Goal: Find specific page/section: Find specific page/section

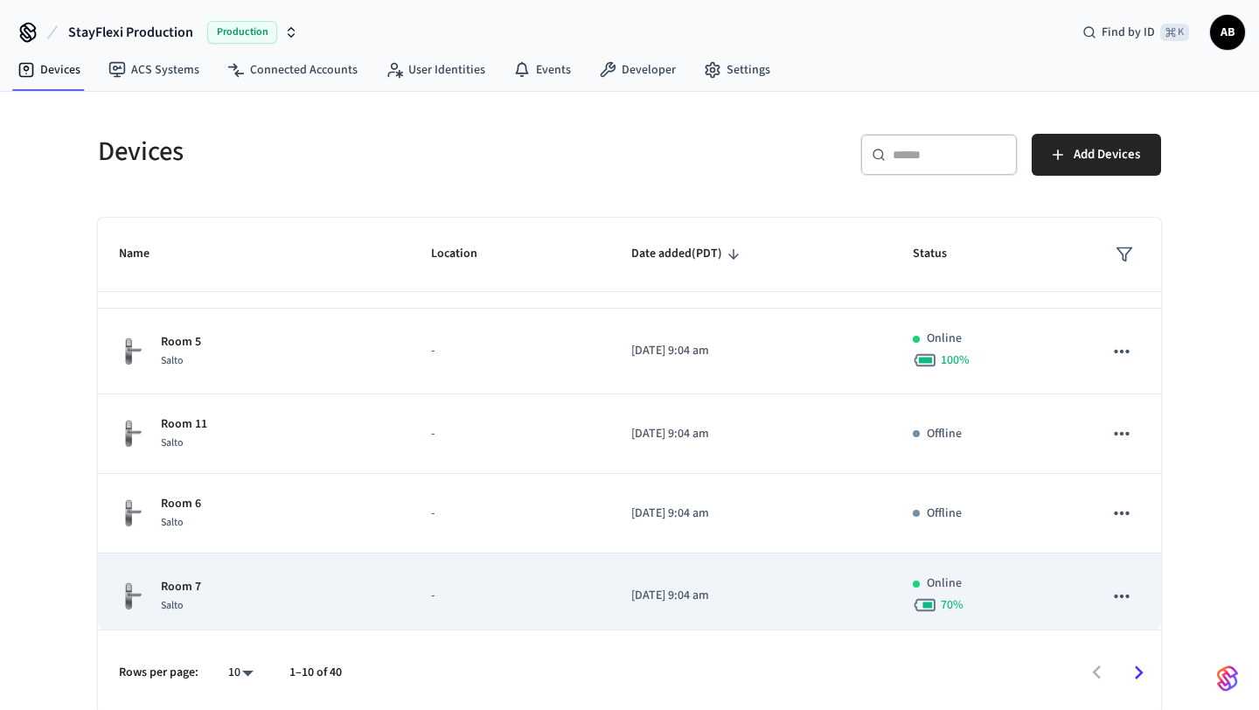
scroll to position [501, 0]
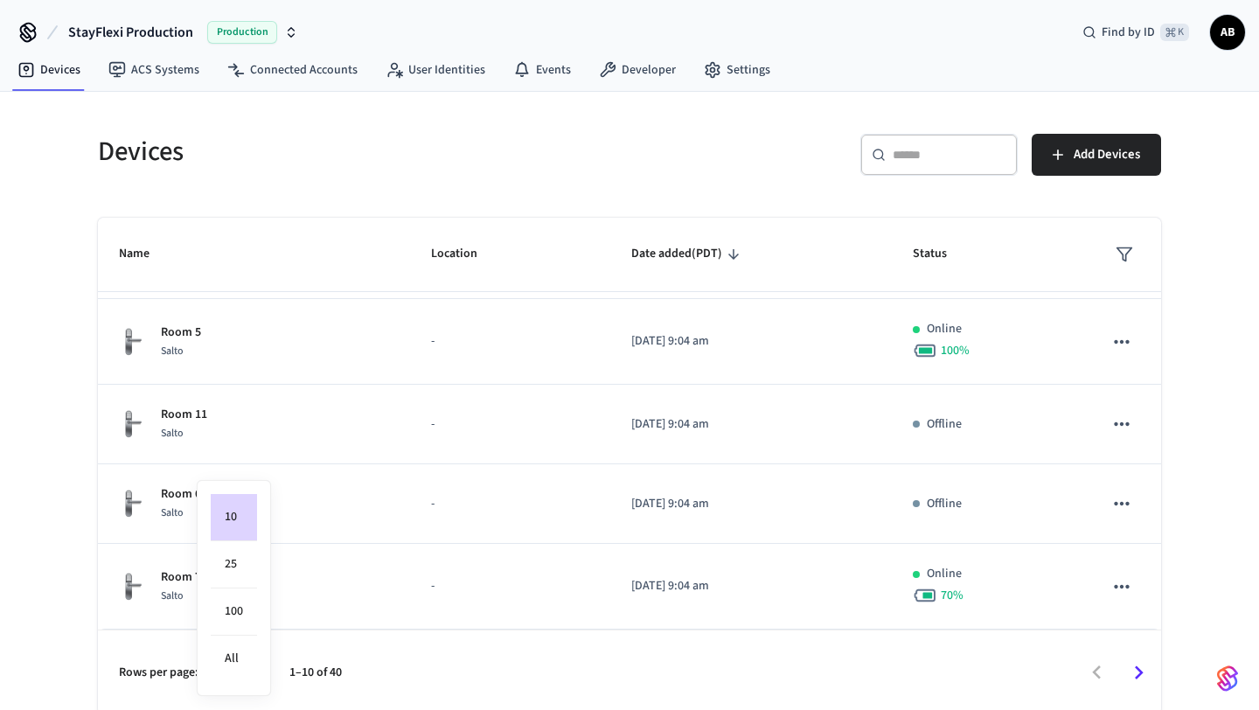
click at [254, 668] on body "StayFlexi Production Production Find by ID ⌘ K AB Devices ACS Systems Connected…" at bounding box center [629, 357] width 1259 height 714
click at [239, 663] on li "All" at bounding box center [234, 659] width 46 height 46
type input "**"
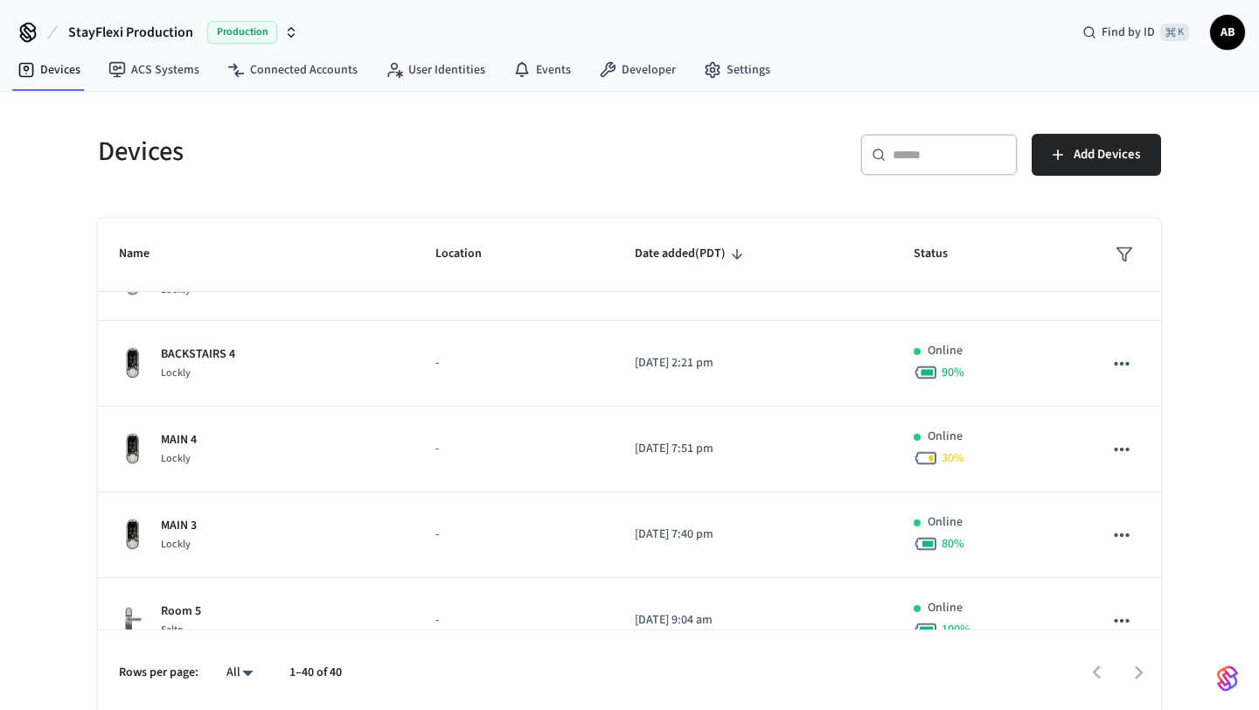
scroll to position [0, 0]
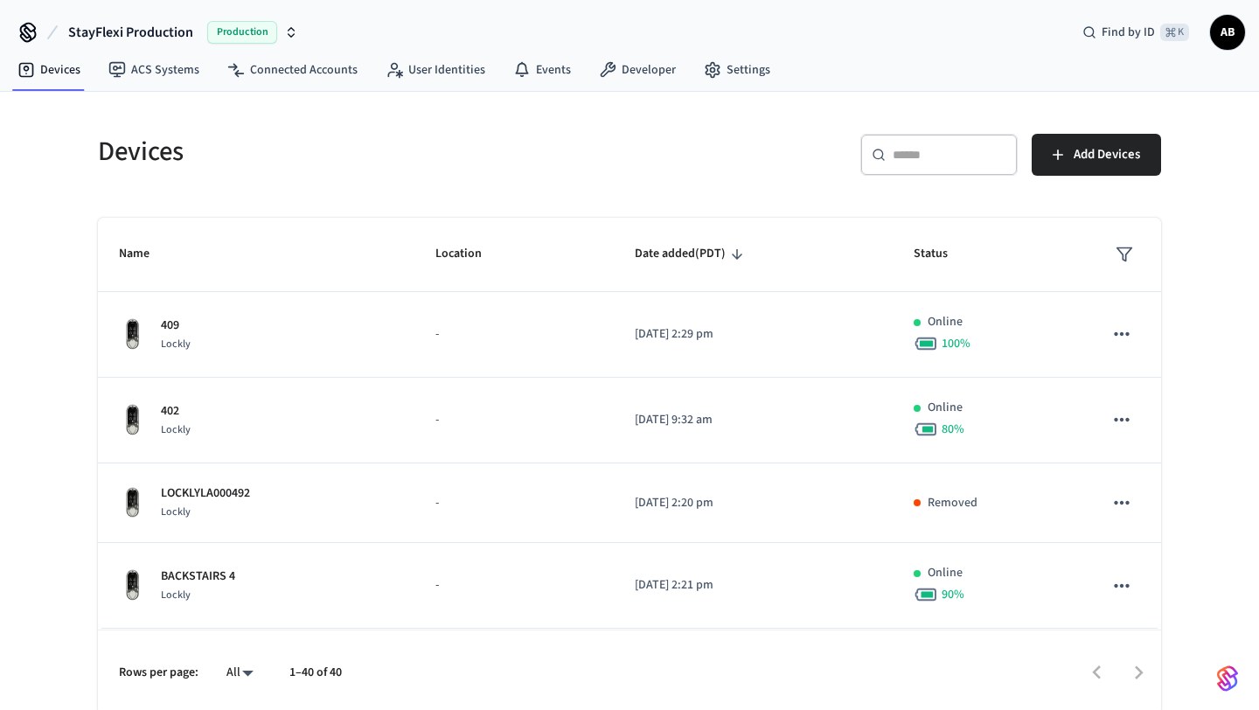
click at [925, 165] on div "​ ​" at bounding box center [938, 155] width 157 height 42
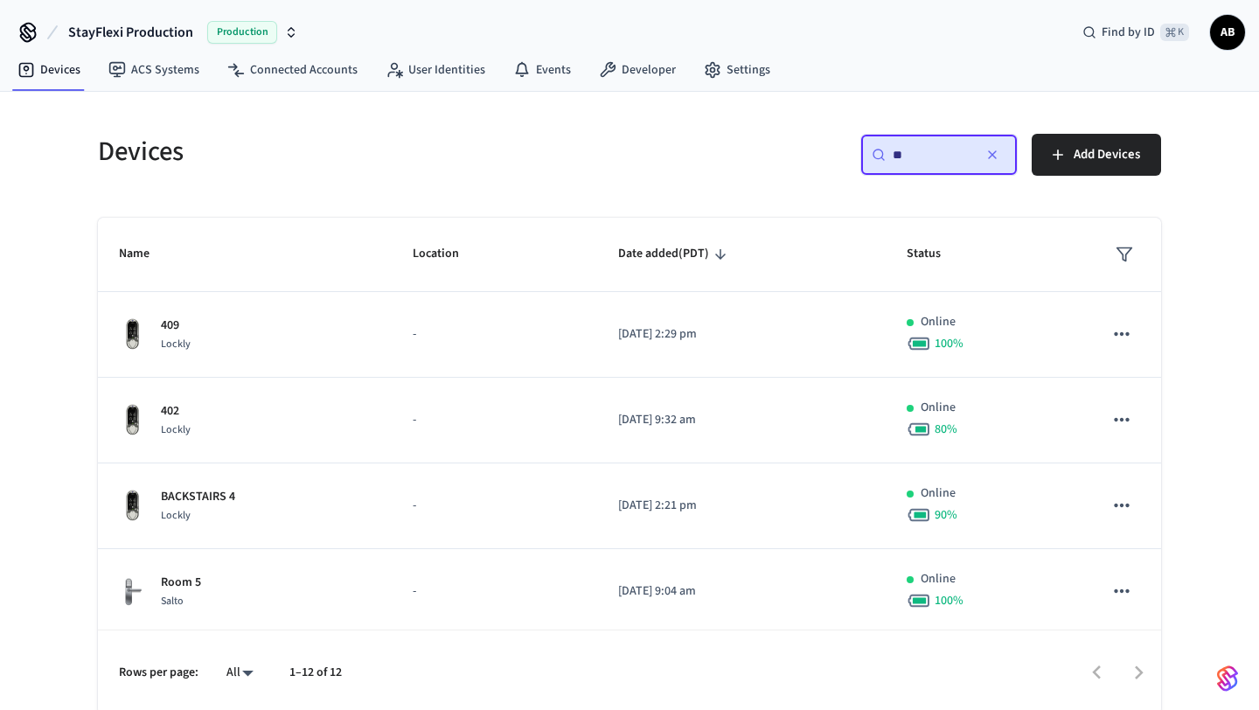
type input "*"
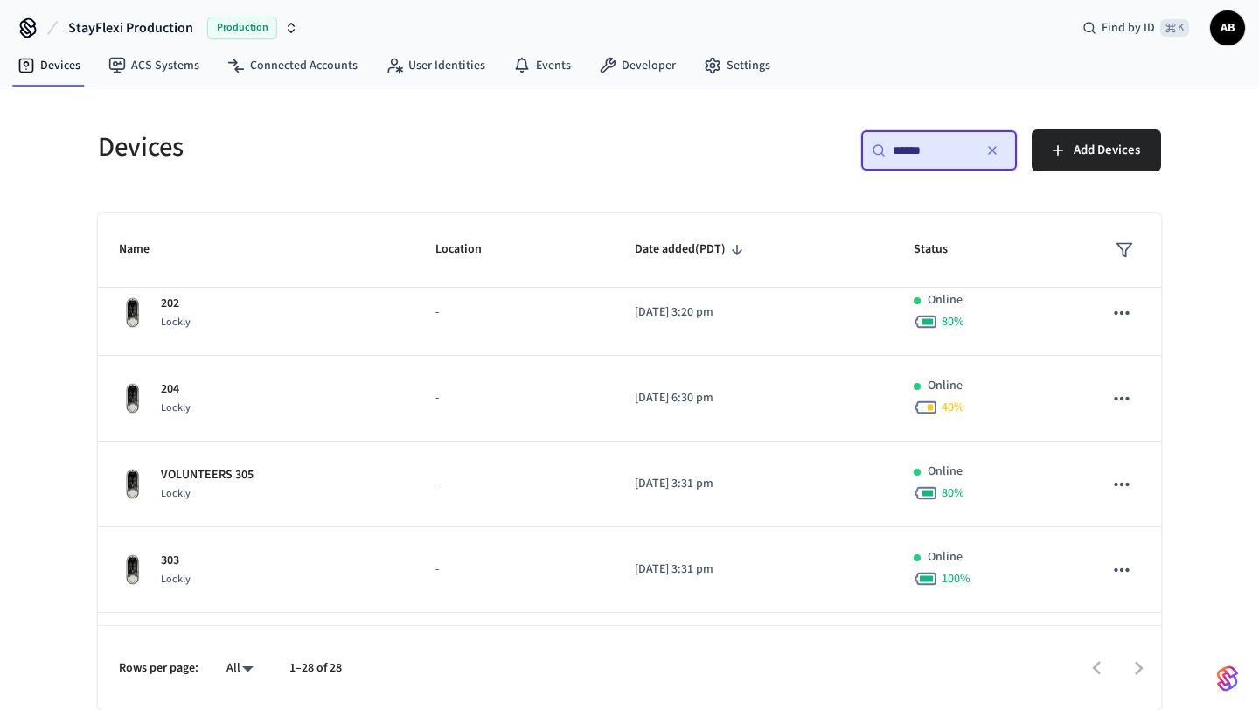
scroll to position [1369, 0]
type input "******"
click at [293, 64] on link "Connected Accounts" at bounding box center [292, 65] width 158 height 31
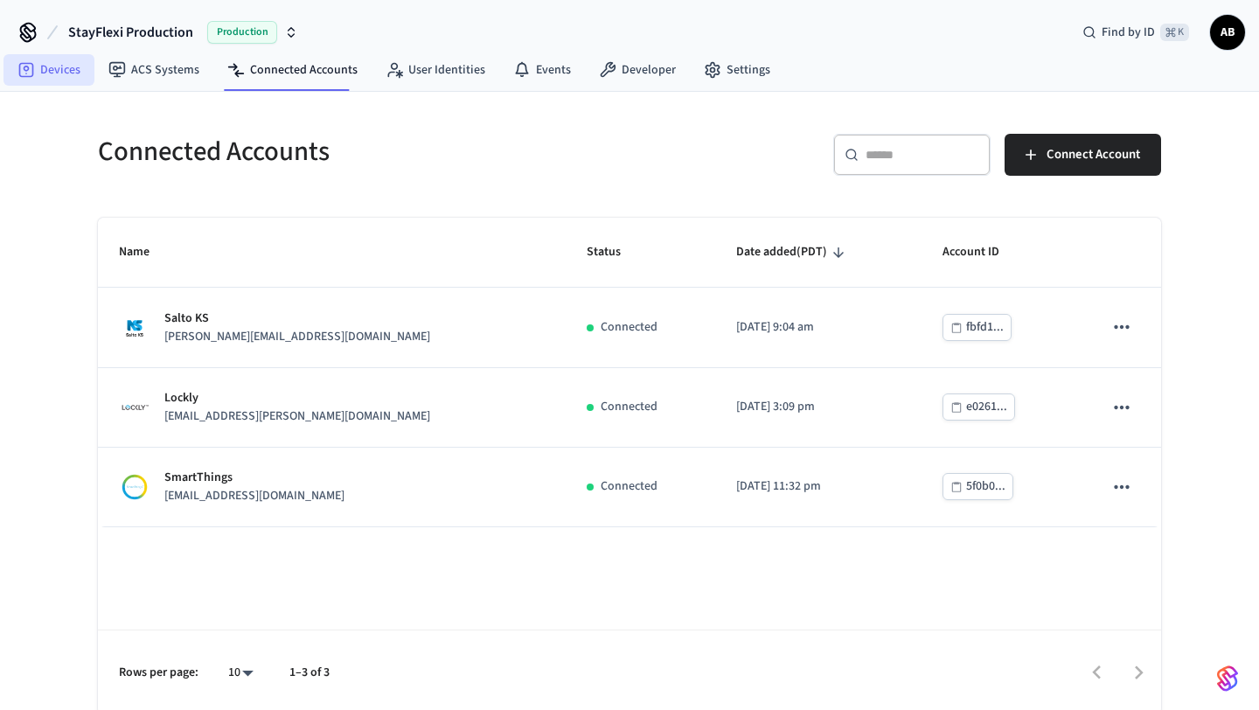
click at [60, 79] on link "Devices" at bounding box center [48, 69] width 91 height 31
